Goal: Participate in discussion: Engage in conversation with other users on a specific topic

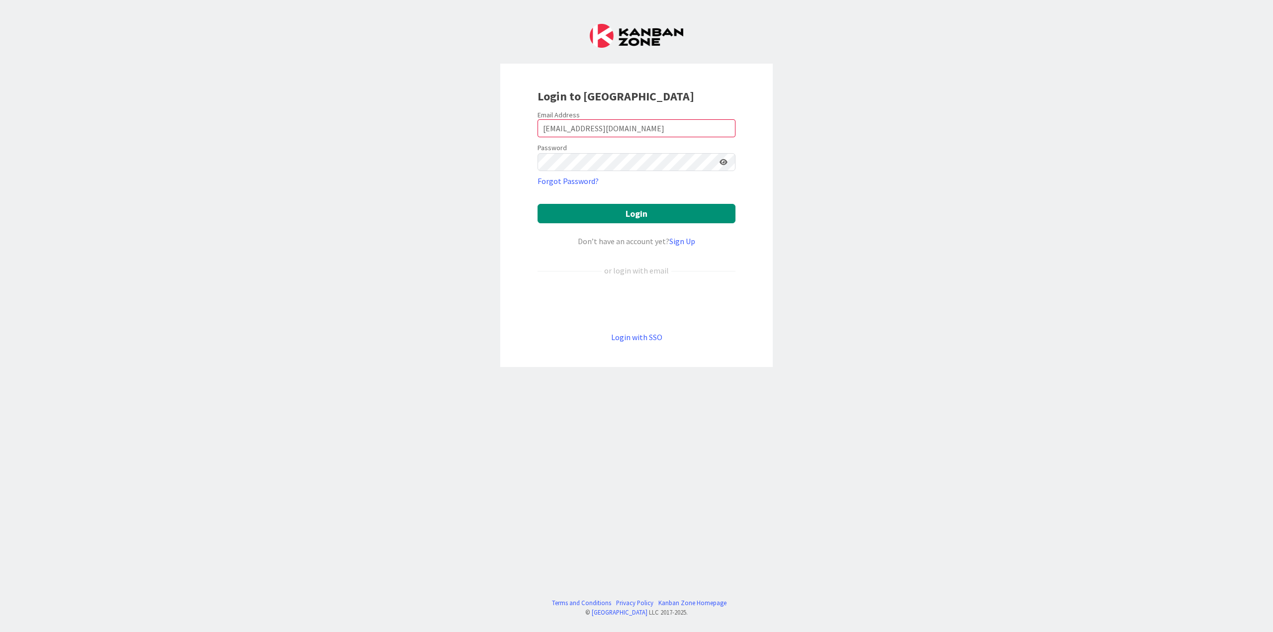
click at [537, 204] on button "Login" at bounding box center [636, 213] width 198 height 19
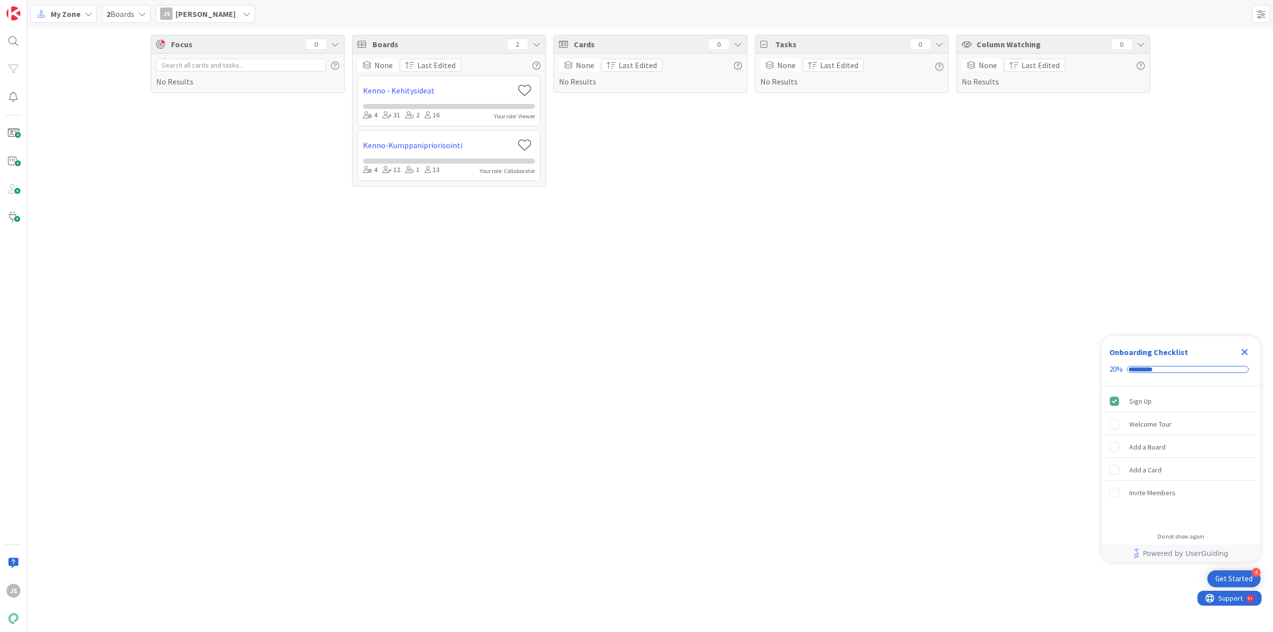
click at [85, 14] on icon at bounding box center [89, 14] width 8 height 8
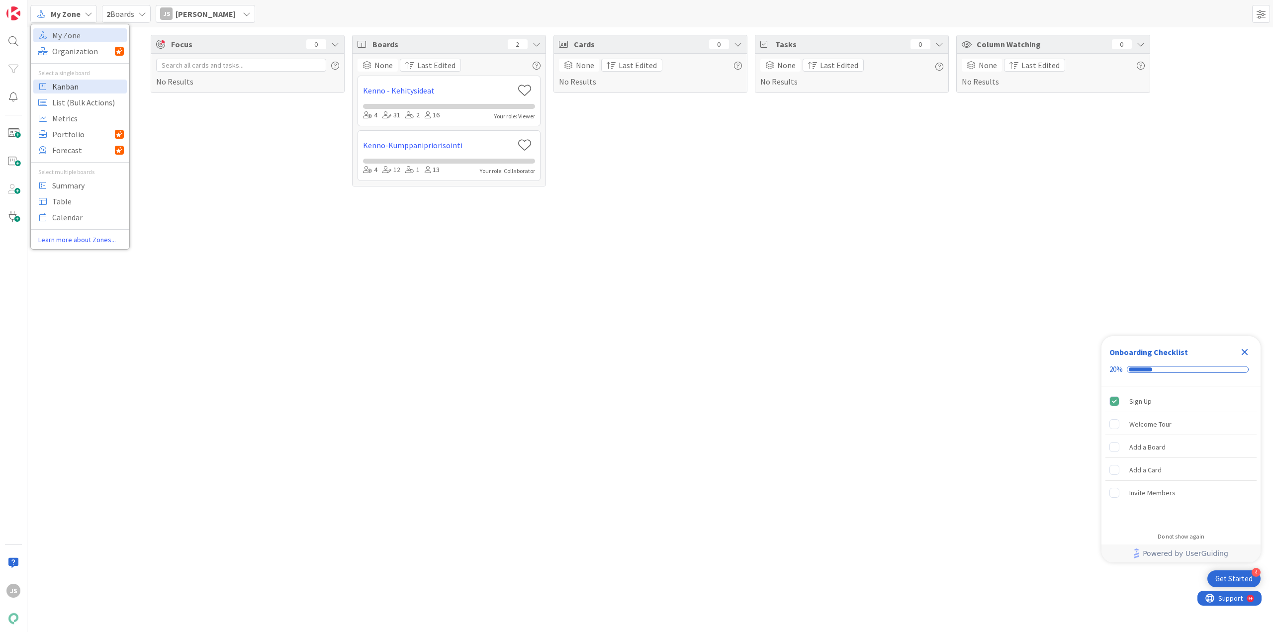
click at [73, 88] on span "Kanban" at bounding box center [88, 86] width 72 height 15
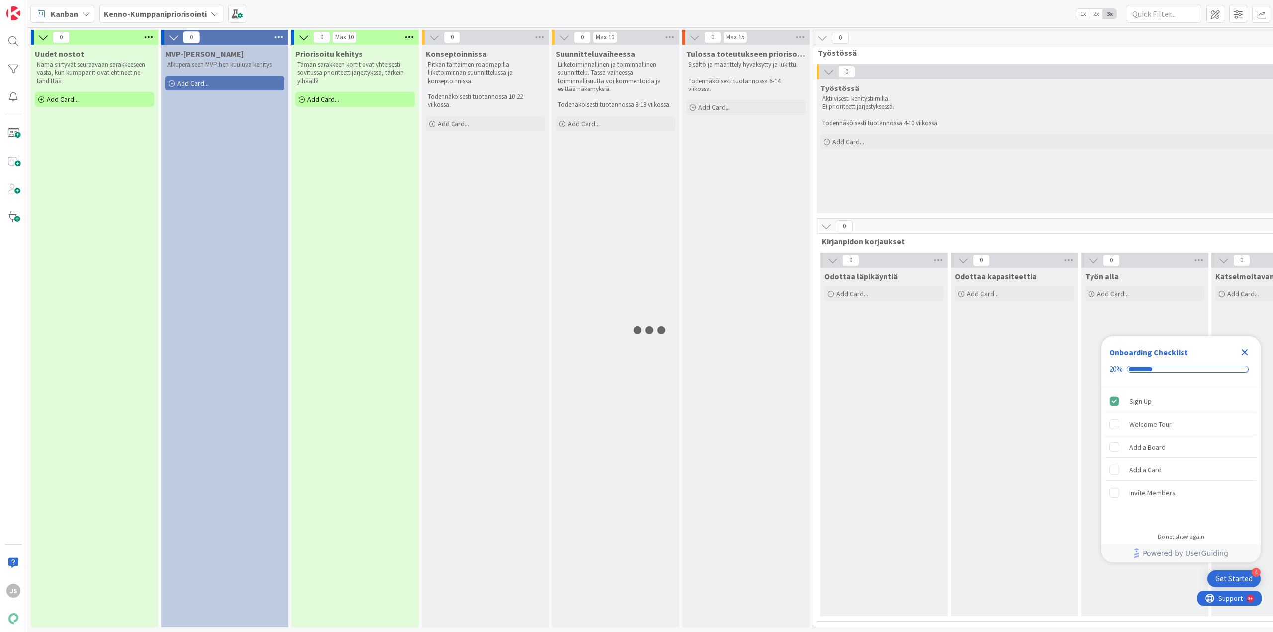
click at [1244, 351] on icon "Close Checklist" at bounding box center [1244, 352] width 6 height 6
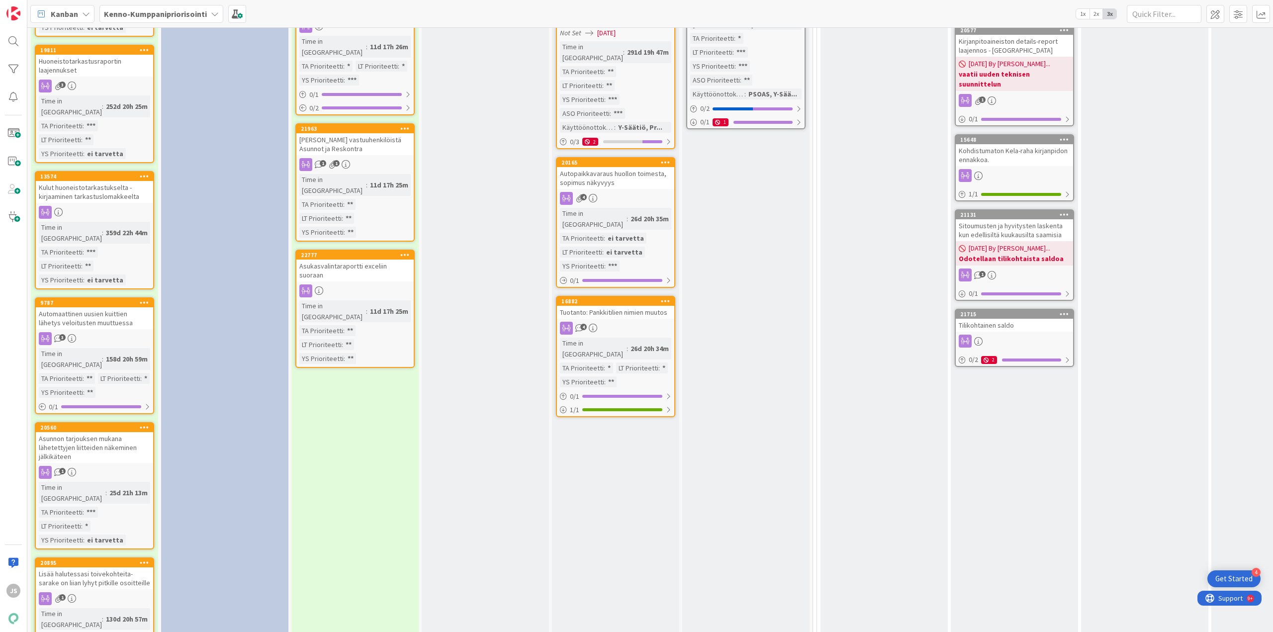
scroll to position [1143, 0]
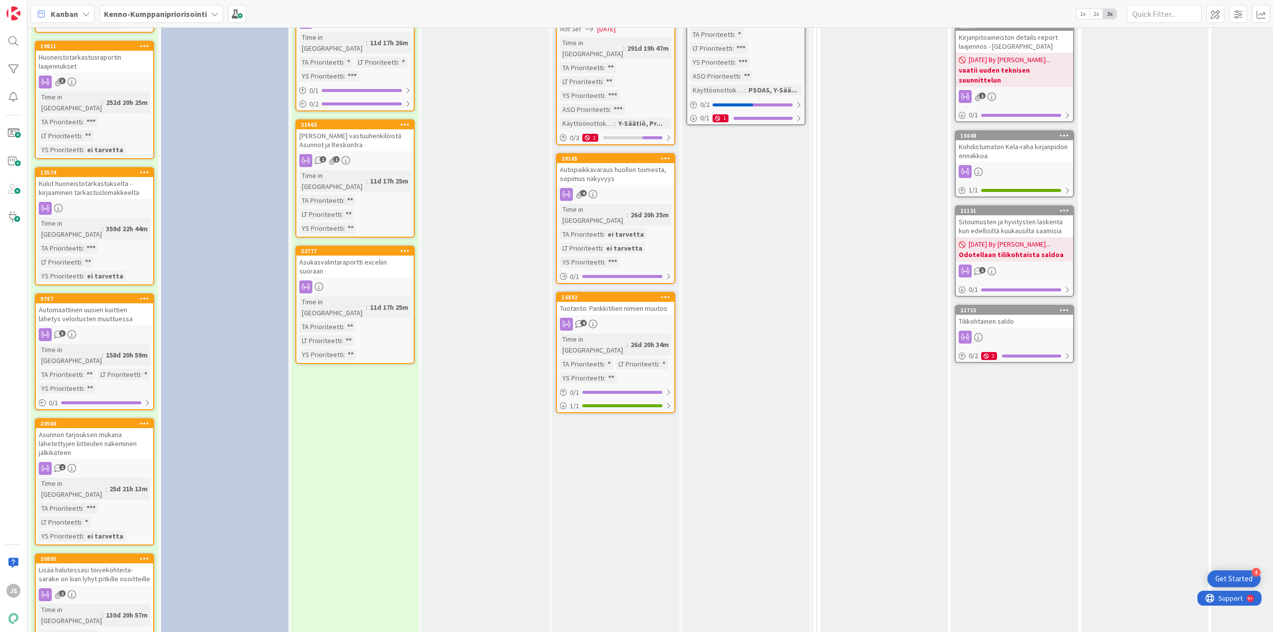
click at [94, 303] on div "Automaattinen uusien kuittien lähetys veloitusten muuttuessa" at bounding box center [94, 314] width 117 height 22
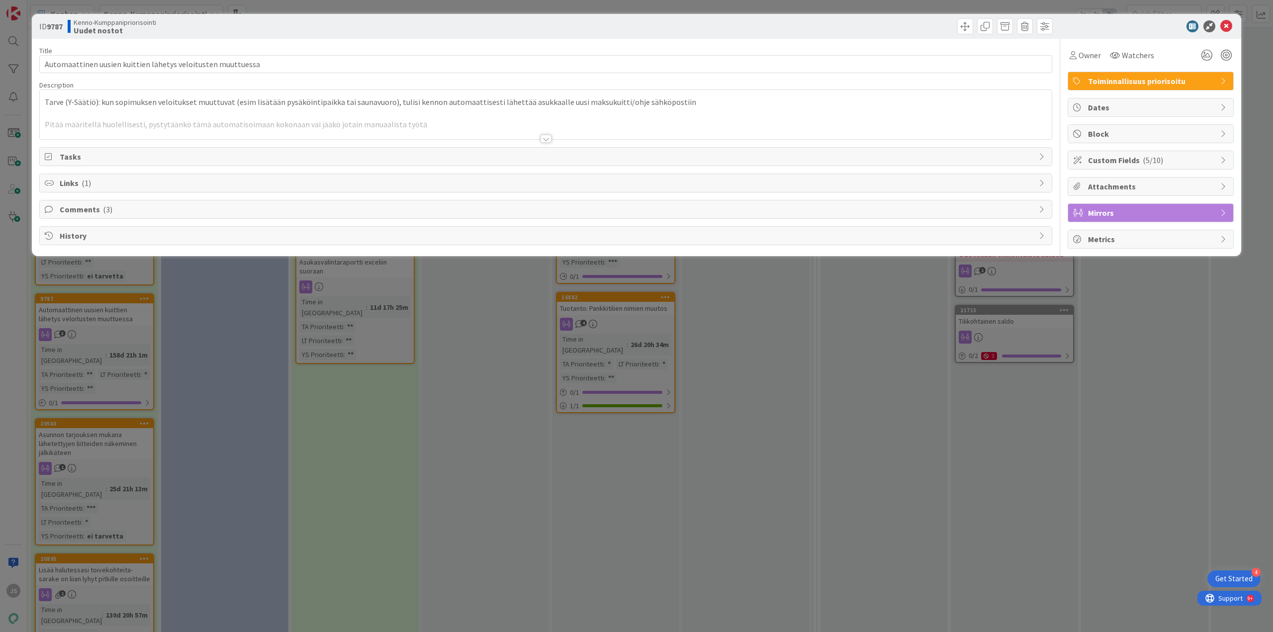
click at [544, 138] on div at bounding box center [545, 139] width 11 height 8
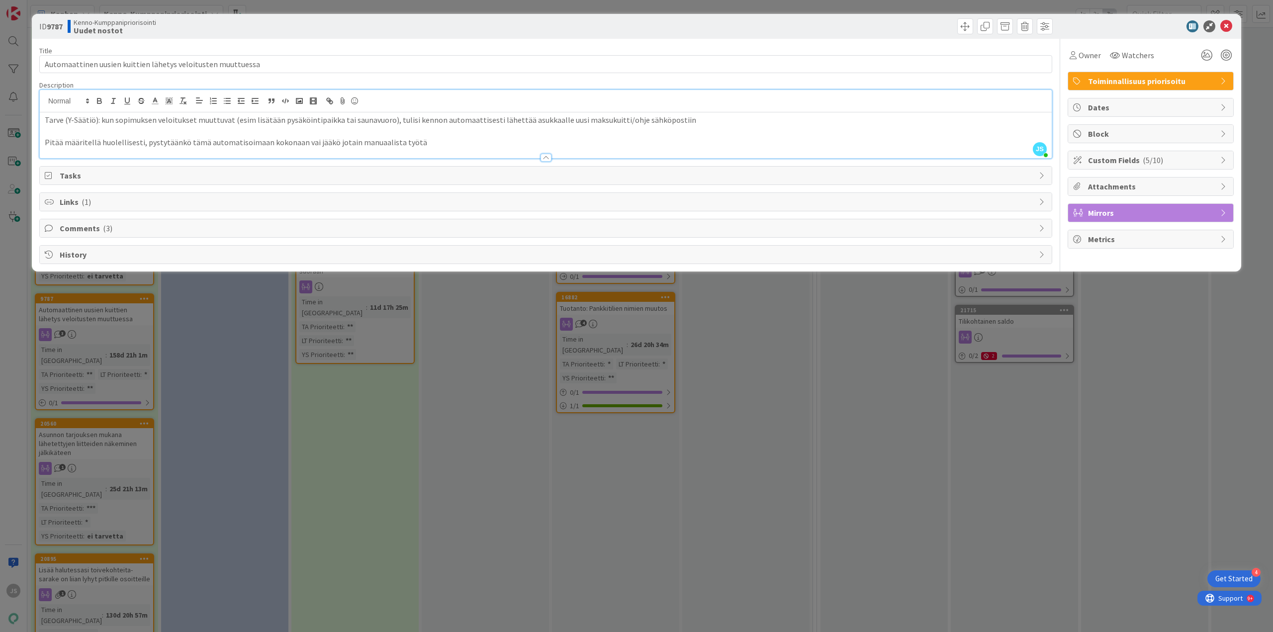
click at [1040, 204] on icon at bounding box center [1043, 202] width 8 height 8
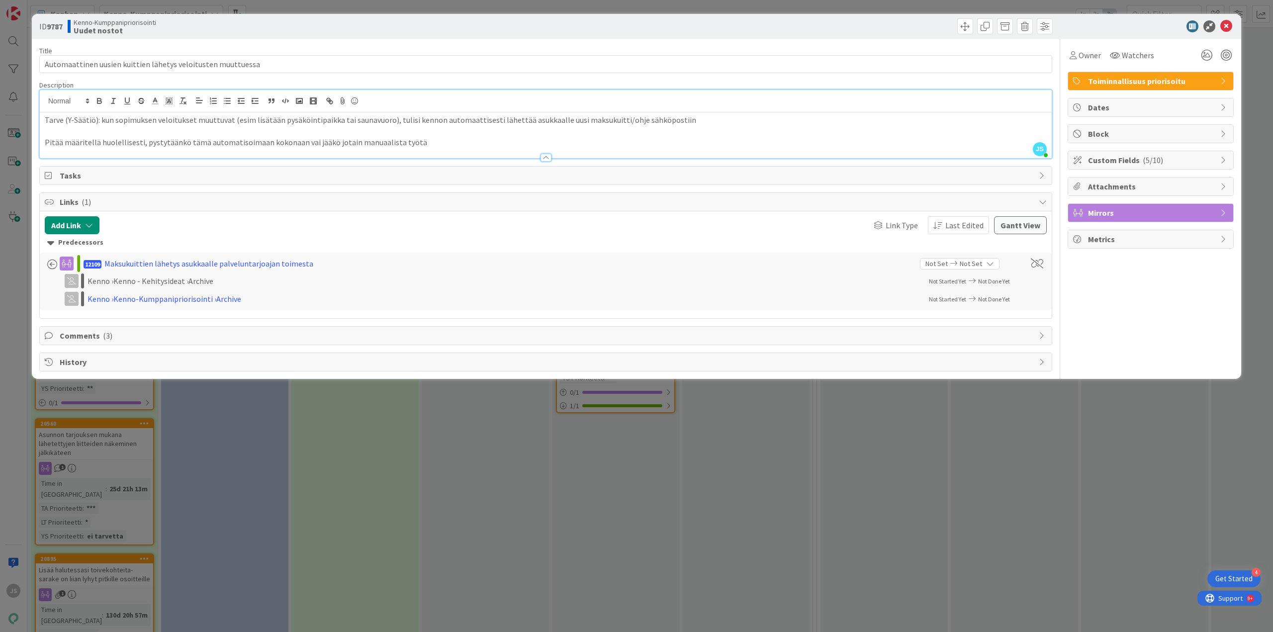
click at [1040, 204] on icon at bounding box center [1043, 202] width 8 height 8
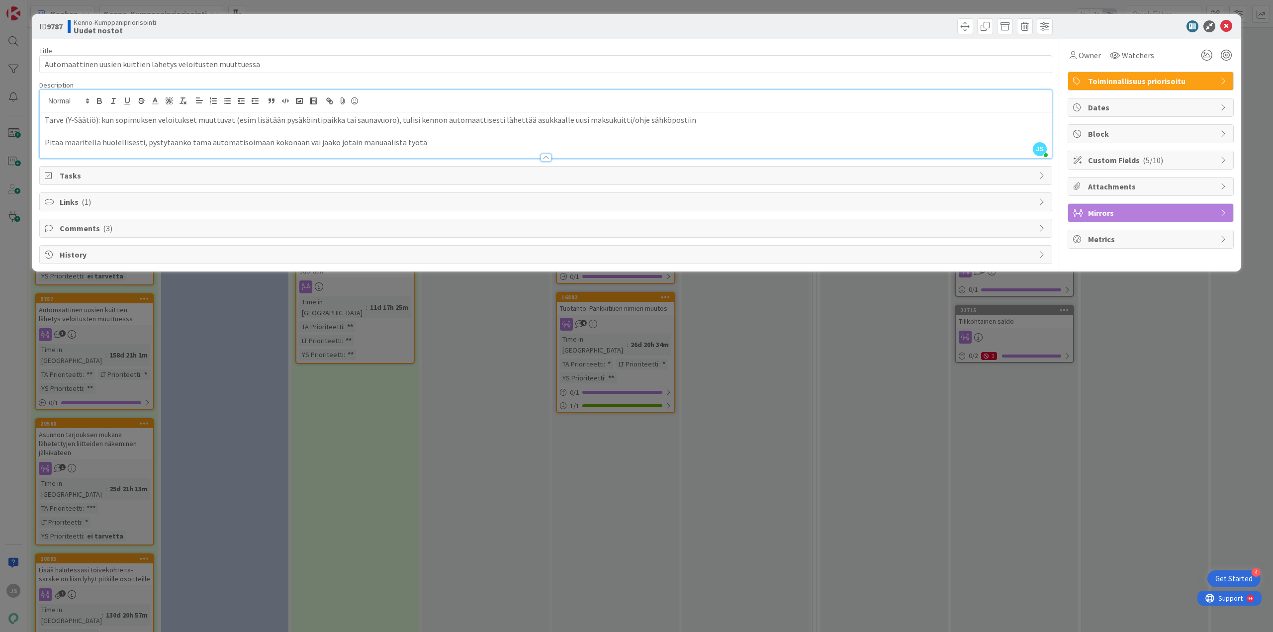
click at [1044, 233] on div "Comments ( 3 )" at bounding box center [546, 228] width 1012 height 18
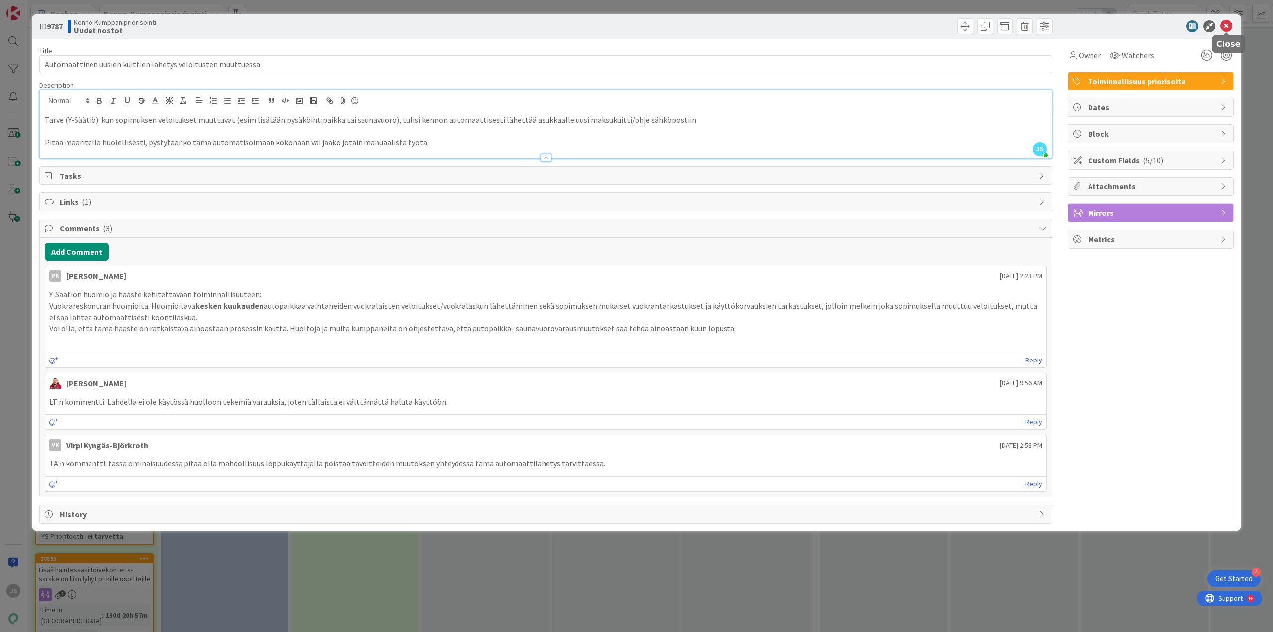
click at [1222, 22] on icon at bounding box center [1226, 26] width 12 height 12
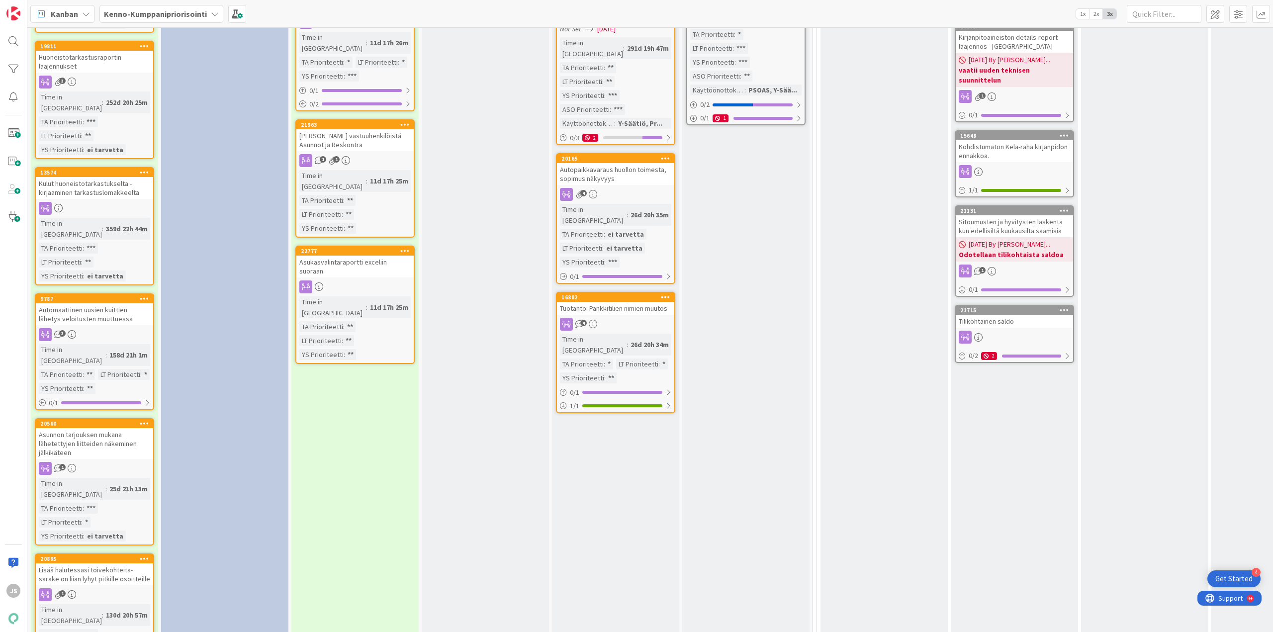
click at [82, 428] on div "Asunnon tarjouksen mukana lähetettyjen liitteiden näkeminen jälkikäteen" at bounding box center [94, 443] width 117 height 31
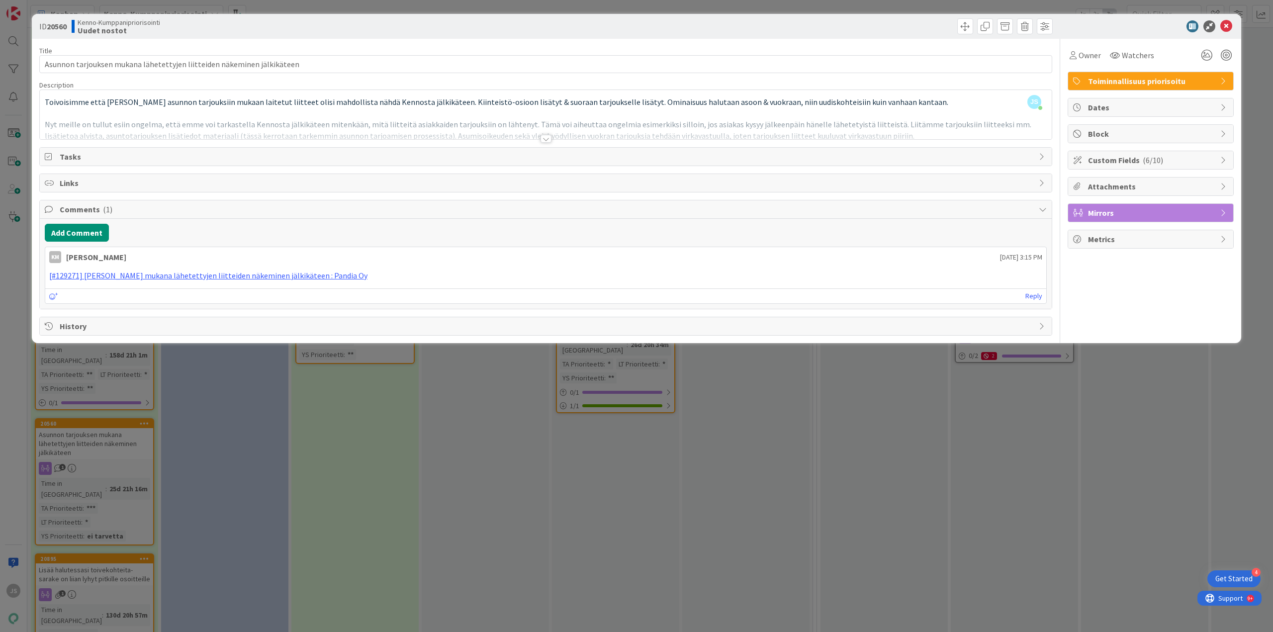
click at [547, 138] on div at bounding box center [545, 139] width 11 height 8
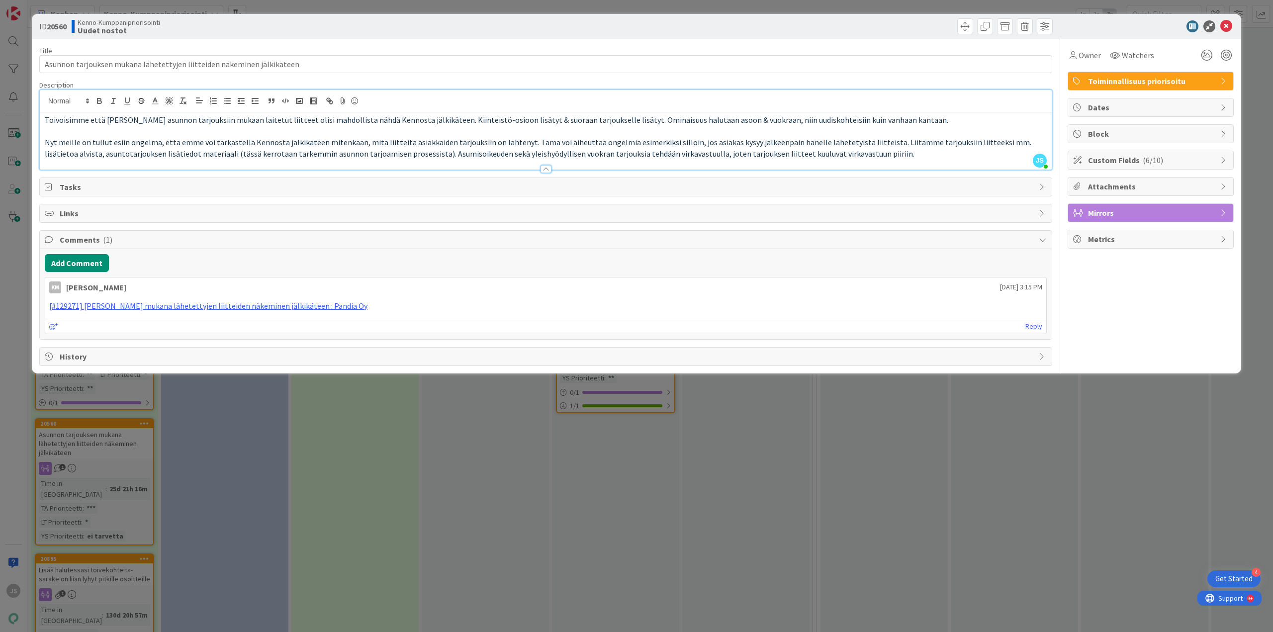
click at [1220, 159] on div "Custom Fields ( 6/10 )" at bounding box center [1150, 160] width 165 height 18
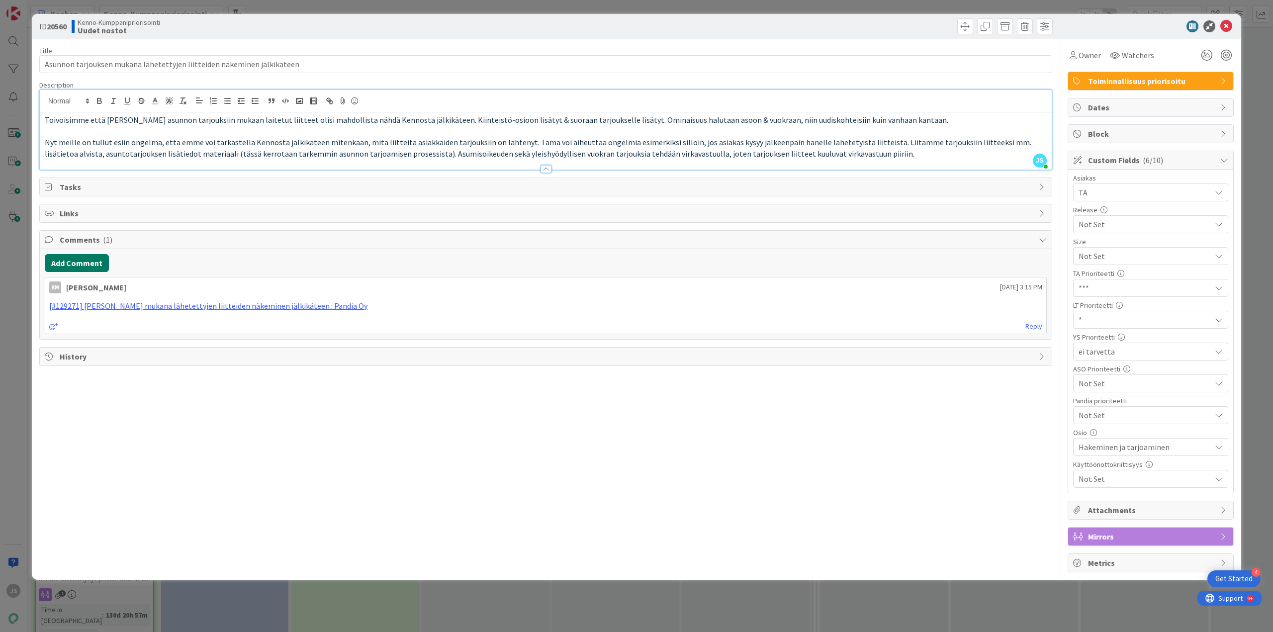
click at [77, 262] on button "Add Comment" at bounding box center [77, 263] width 64 height 18
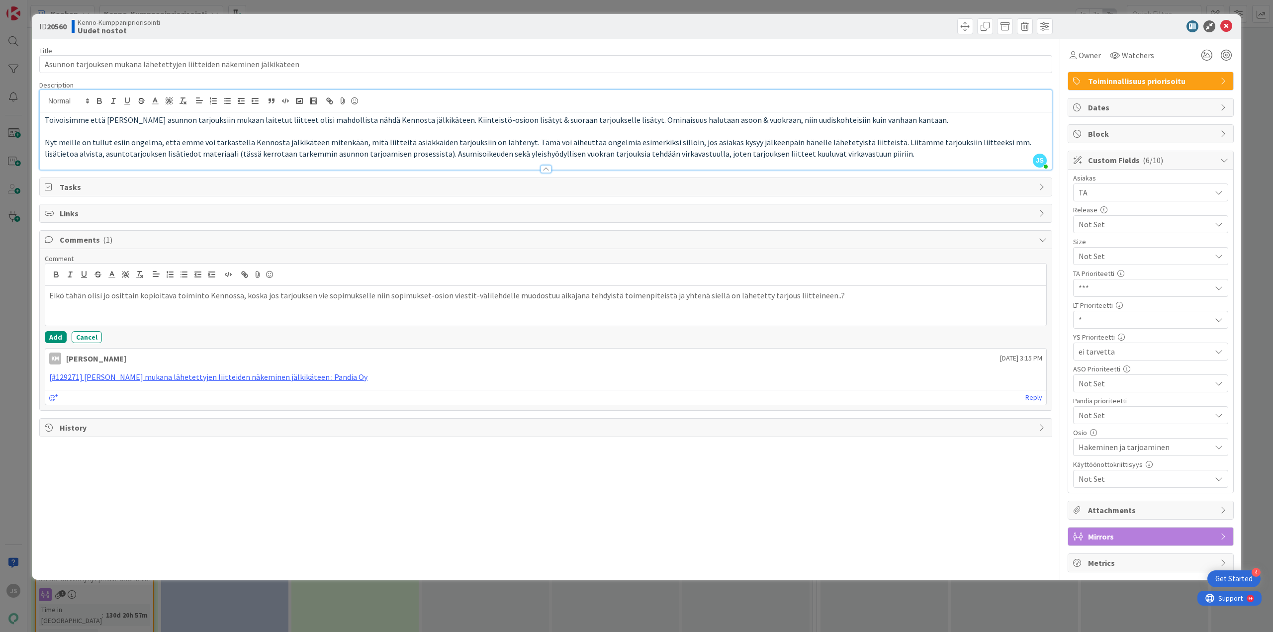
click at [201, 292] on p "Eikö tähän olisi jo osittain kopioitava toiminto Kennossa, koska jos tarjouksen…" at bounding box center [545, 295] width 993 height 11
click at [50, 336] on button "Add" at bounding box center [56, 337] width 22 height 12
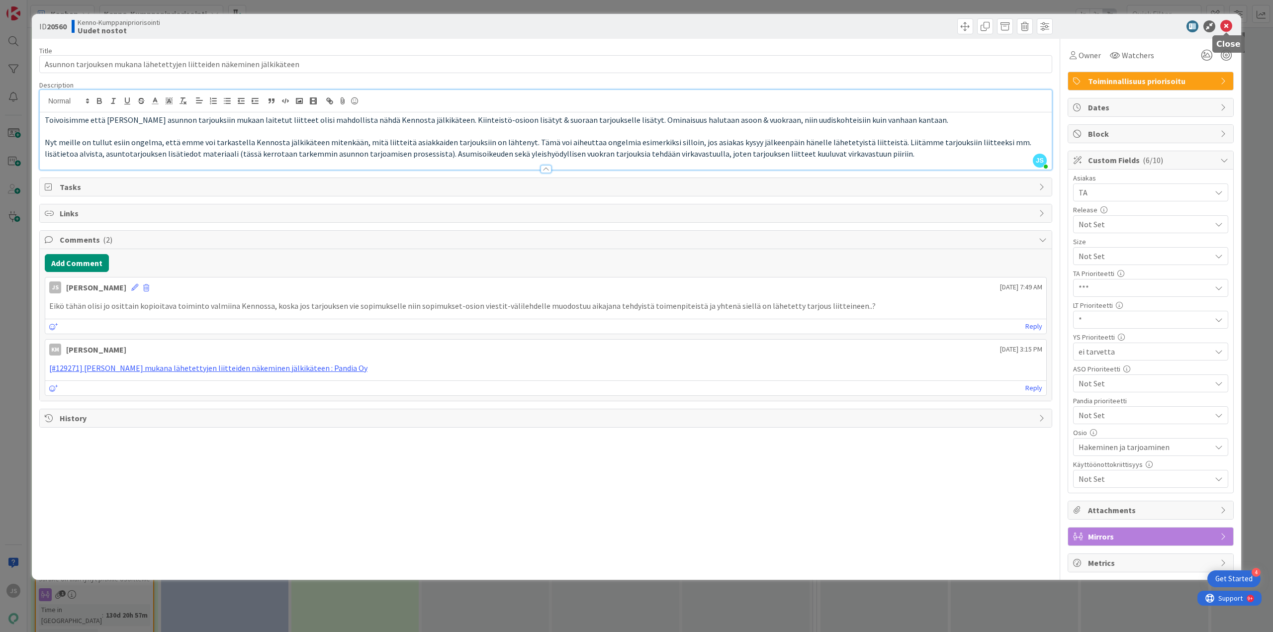
click at [1228, 27] on icon at bounding box center [1226, 26] width 12 height 12
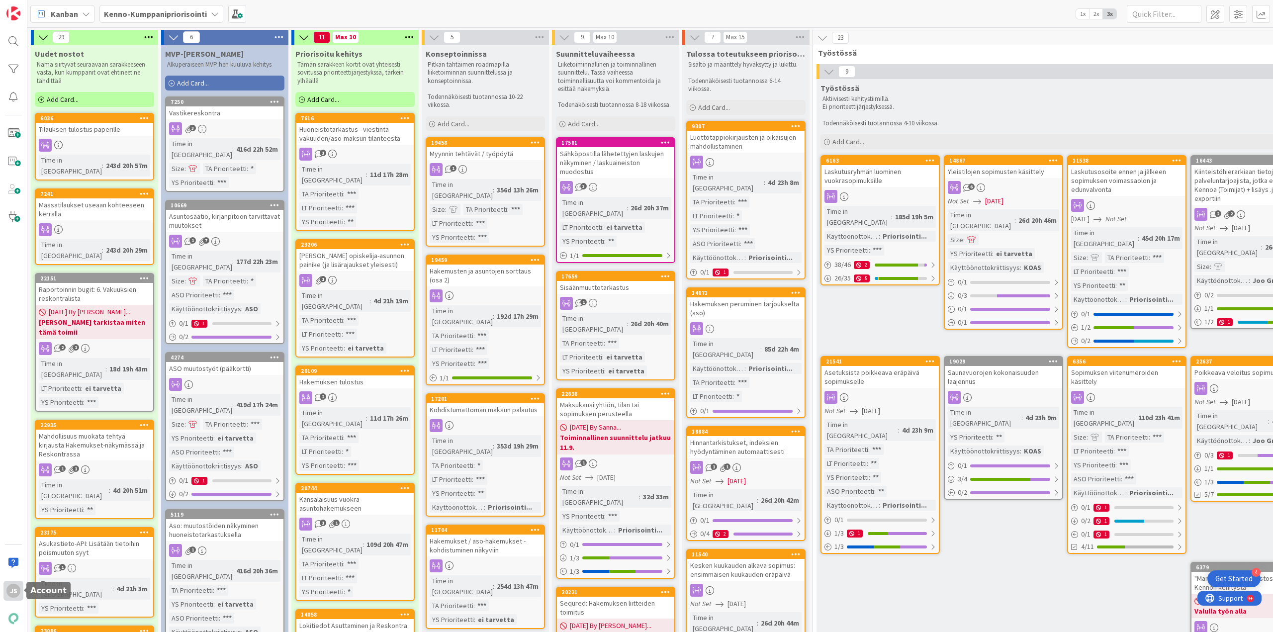
click at [17, 593] on div "JS" at bounding box center [13, 591] width 14 height 14
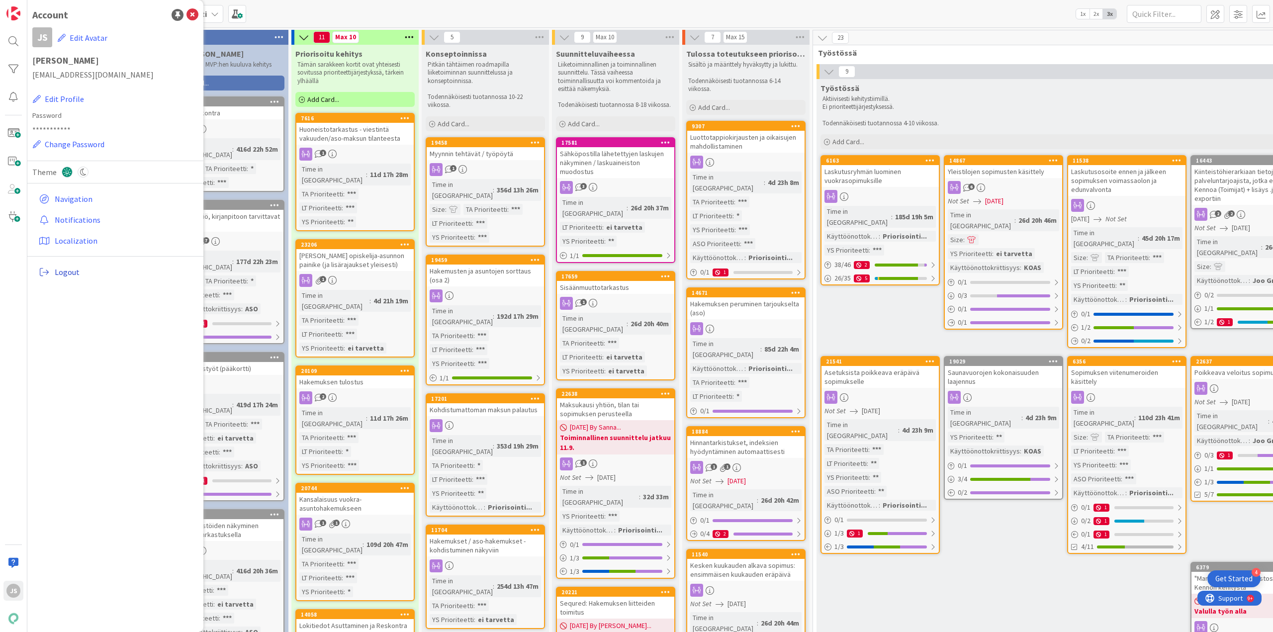
click at [66, 268] on span "Logout" at bounding box center [125, 272] width 140 height 12
